Goal: Task Accomplishment & Management: Use online tool/utility

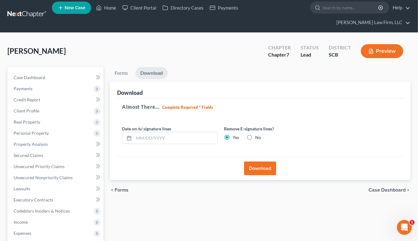
click at [29, 9] on link at bounding box center [27, 14] width 40 height 11
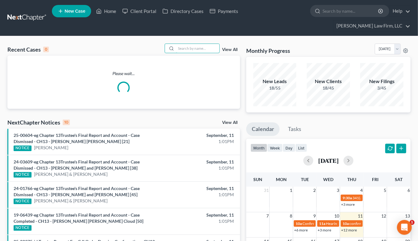
click at [201, 44] on input "search" at bounding box center [197, 48] width 43 height 9
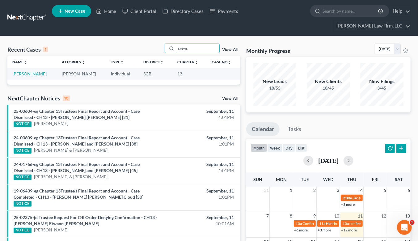
type input "crews"
click at [25, 71] on link "[PERSON_NAME]" at bounding box center [29, 73] width 34 height 5
select select "3"
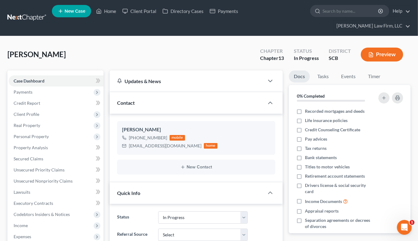
scroll to position [49, 0]
click at [389, 48] on button "Preview" at bounding box center [382, 55] width 42 height 14
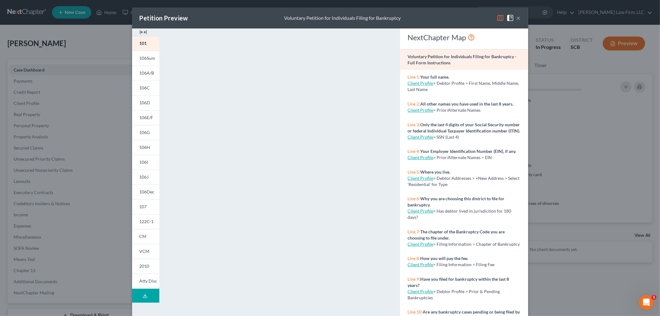
scroll to position [31, 0]
click at [140, 75] on span "106A/B" at bounding box center [146, 72] width 15 height 5
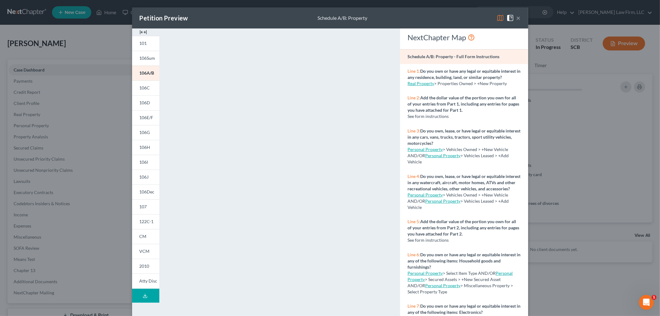
click at [142, 88] on span "106C" at bounding box center [144, 87] width 11 height 5
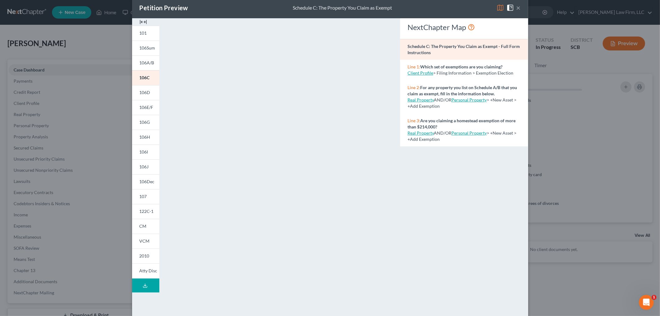
scroll to position [0, 0]
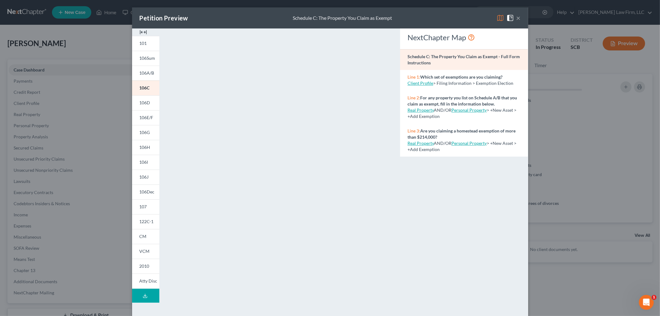
click at [423, 17] on button "×" at bounding box center [518, 17] width 4 height 7
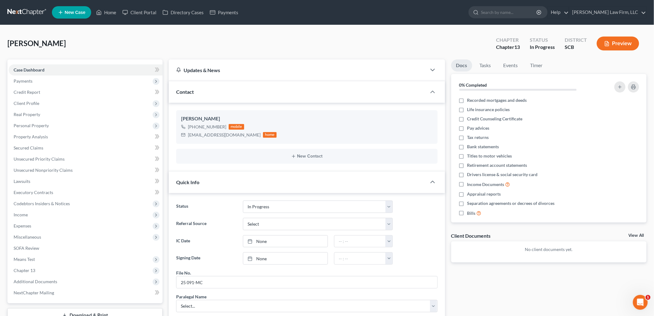
click at [423, 43] on button "Preview" at bounding box center [618, 43] width 42 height 14
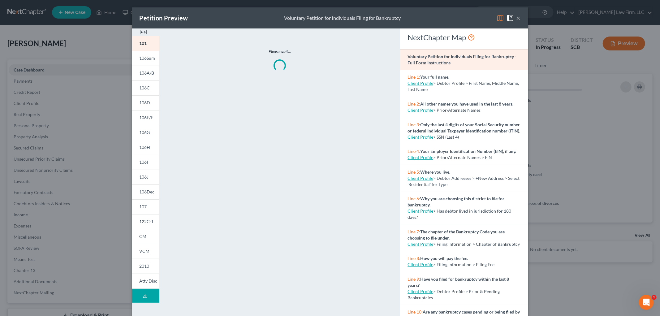
click at [145, 108] on link "106D" at bounding box center [145, 102] width 27 height 15
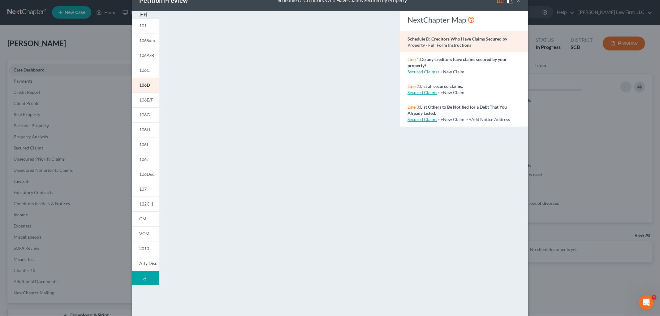
scroll to position [33, 0]
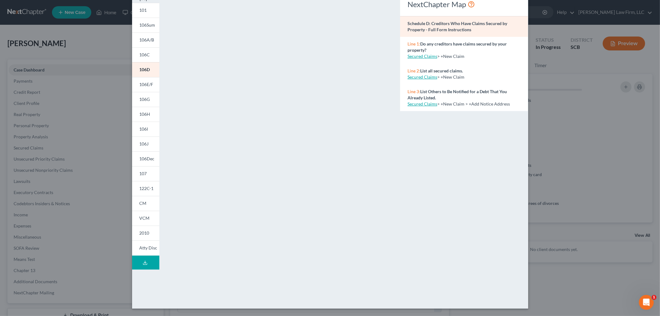
click at [150, 85] on span "106E/F" at bounding box center [146, 84] width 14 height 5
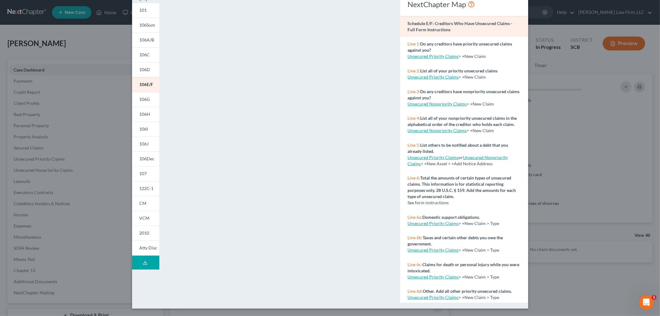
click at [146, 98] on span "106G" at bounding box center [144, 98] width 11 height 5
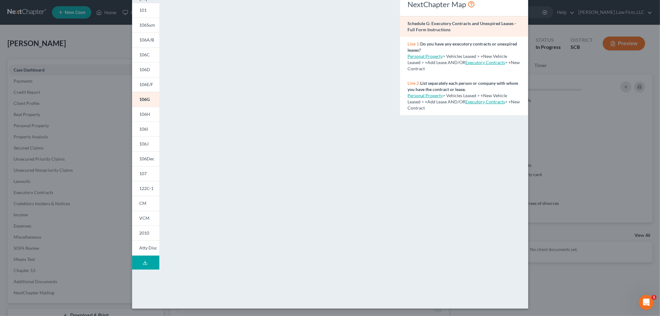
click at [139, 114] on span "106H" at bounding box center [144, 113] width 11 height 5
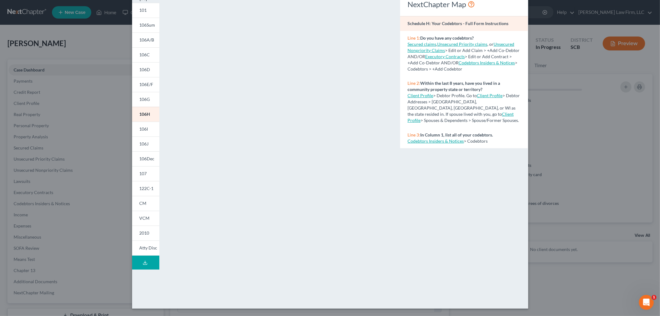
click at [141, 83] on span "106E/F" at bounding box center [146, 84] width 14 height 5
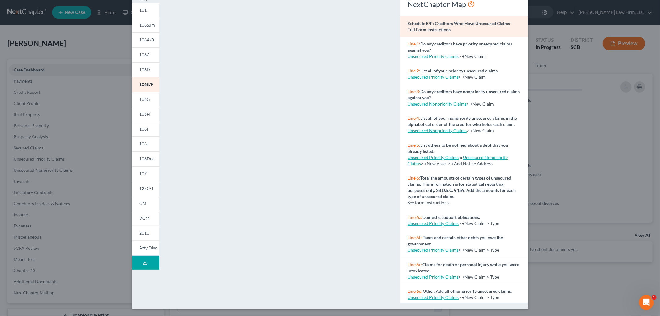
click at [141, 130] on span "106I" at bounding box center [143, 128] width 9 height 5
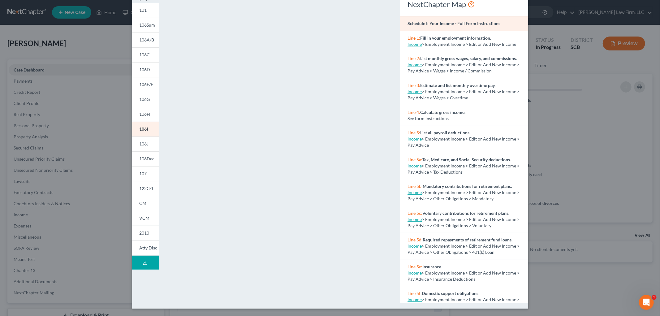
click at [146, 147] on link "106J" at bounding box center [145, 143] width 27 height 15
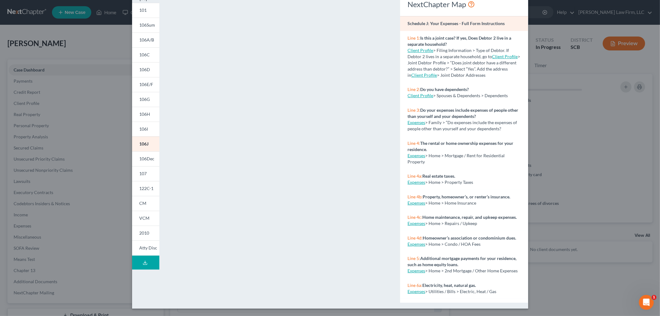
click at [147, 175] on link "107" at bounding box center [145, 173] width 27 height 15
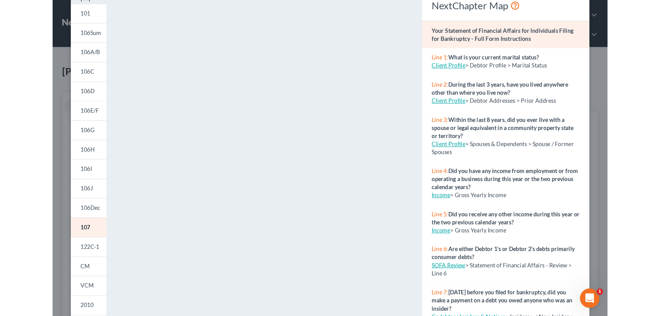
scroll to position [31, 0]
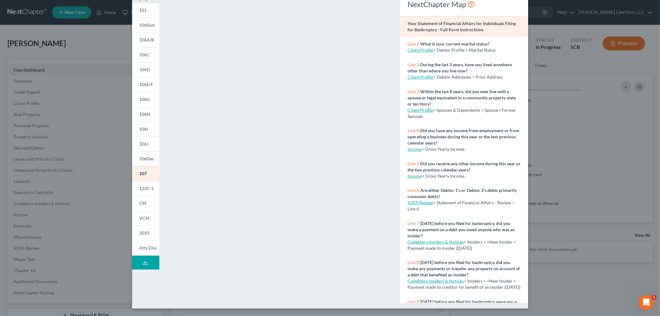
click at [147, 190] on span "122C-1" at bounding box center [146, 188] width 14 height 5
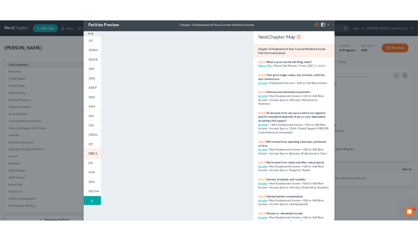
scroll to position [0, 0]
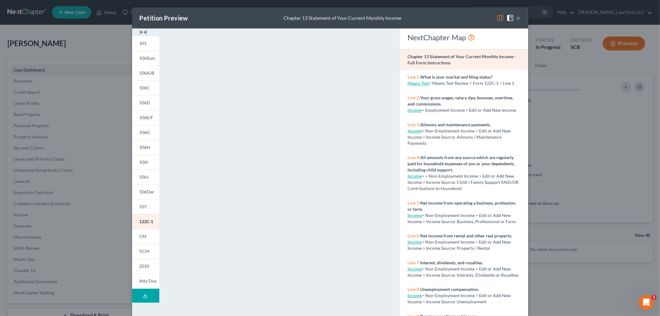
click at [423, 16] on button "×" at bounding box center [518, 17] width 4 height 7
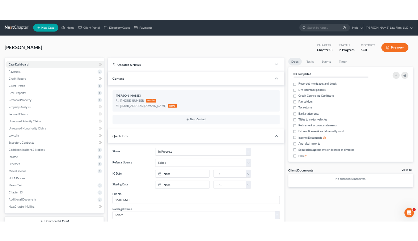
scroll to position [49, 0]
